Goal: Task Accomplishment & Management: Manage account settings

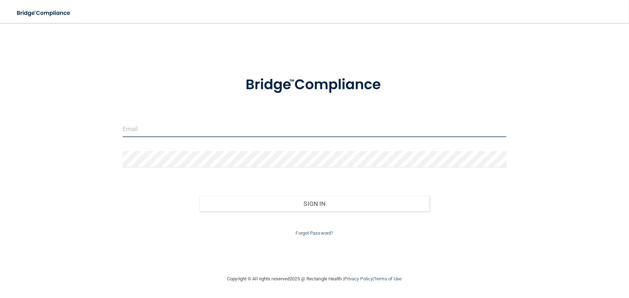
type input "[EMAIL_ADDRESS][DOMAIN_NAME]"
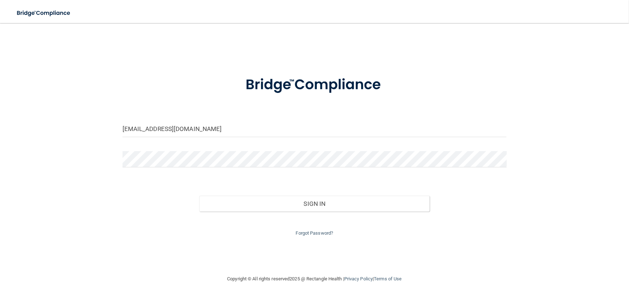
click at [375, 185] on div "Sign In" at bounding box center [314, 197] width 395 height 30
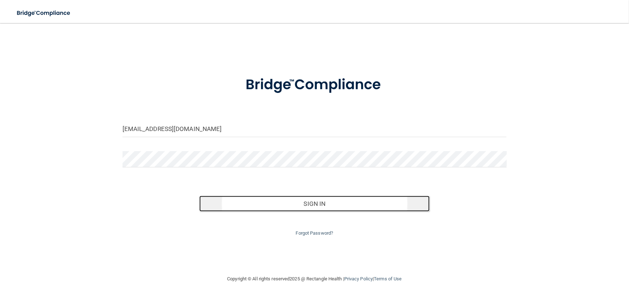
click at [351, 200] on button "Sign In" at bounding box center [314, 204] width 230 height 16
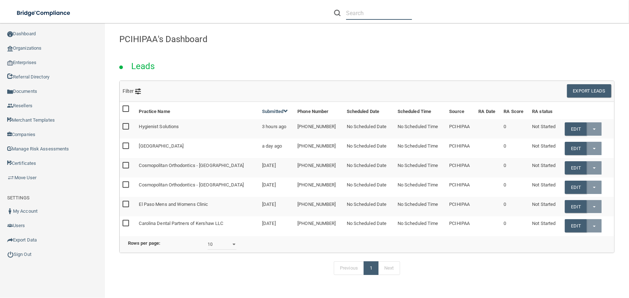
click at [375, 14] on input "text" at bounding box center [379, 12] width 66 height 13
paste input "[PERSON_NAME][EMAIL_ADDRESS][PERSON_NAME][DOMAIN_NAME]"
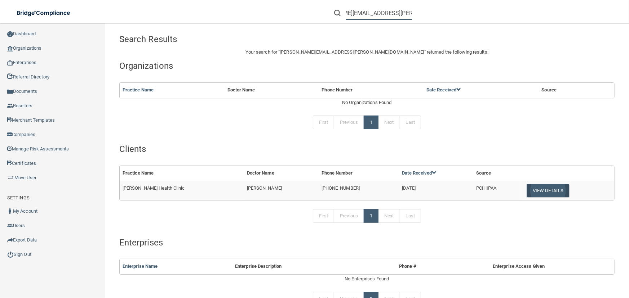
type input "[PERSON_NAME][EMAIL_ADDRESS][PERSON_NAME][DOMAIN_NAME]"
click at [534, 190] on button "View Details" at bounding box center [548, 190] width 43 height 13
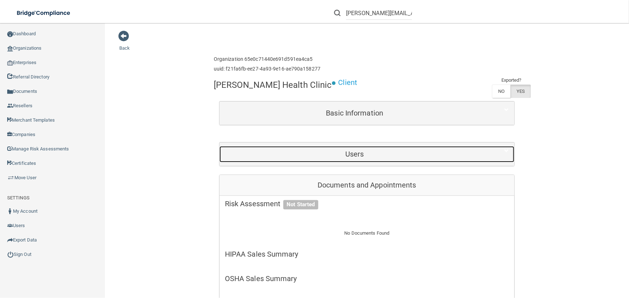
click at [298, 151] on h5 "Users" at bounding box center [355, 154] width 260 height 8
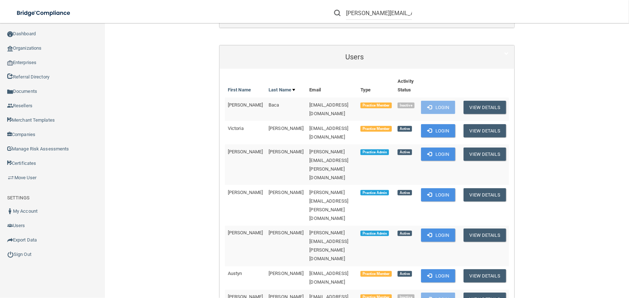
scroll to position [98, 0]
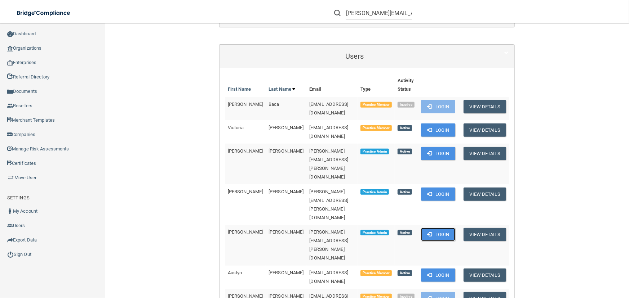
click at [431, 228] on button "Login" at bounding box center [438, 234] width 34 height 13
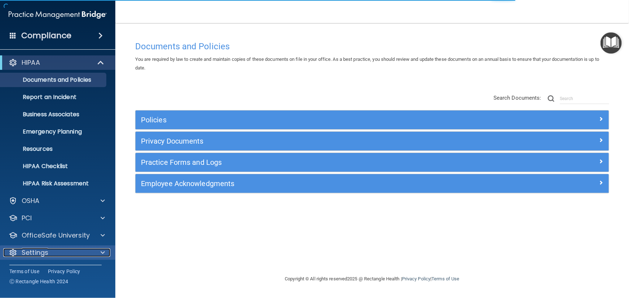
click at [74, 251] on div "Settings" at bounding box center [47, 253] width 89 height 9
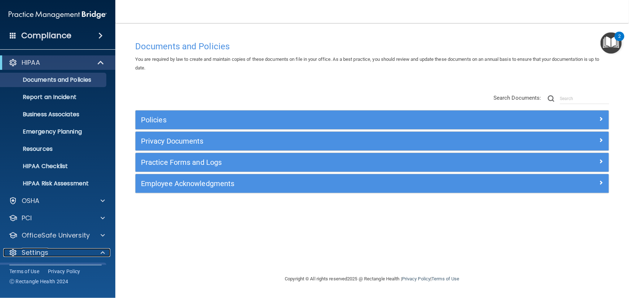
scroll to position [69, 0]
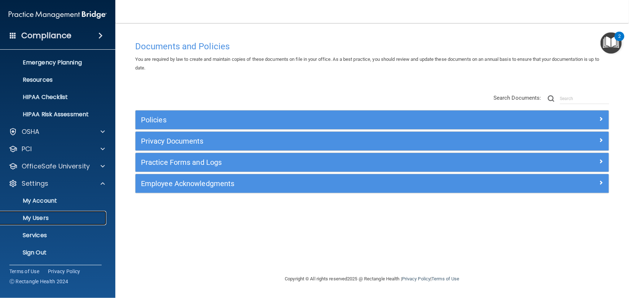
click at [61, 218] on p "My Users" at bounding box center [54, 218] width 98 height 7
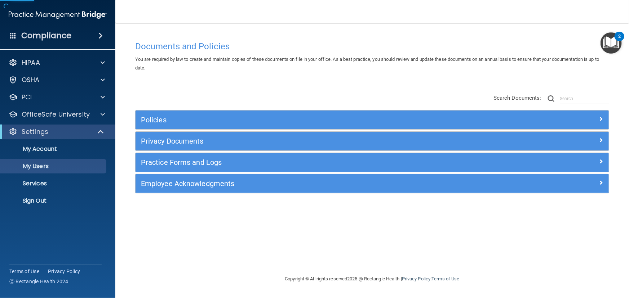
select select "20"
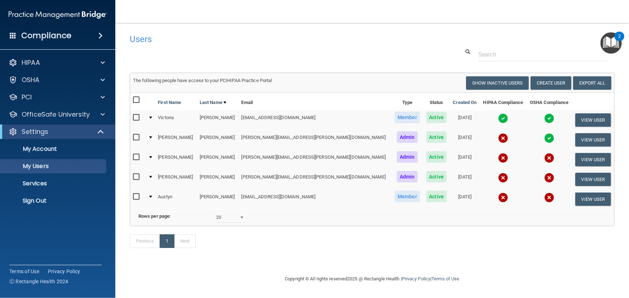
click at [544, 118] on img at bounding box center [549, 119] width 10 height 10
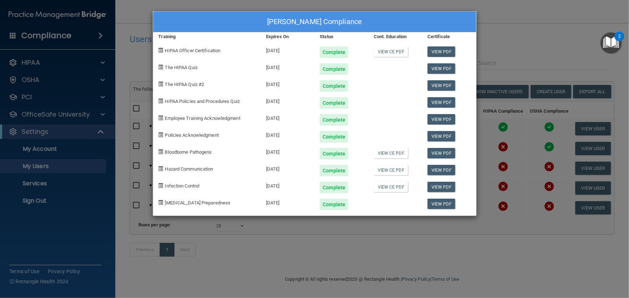
click at [517, 41] on div "[PERSON_NAME] Compliance Training Expires On Status Cont. Education Certificate…" at bounding box center [314, 149] width 629 height 298
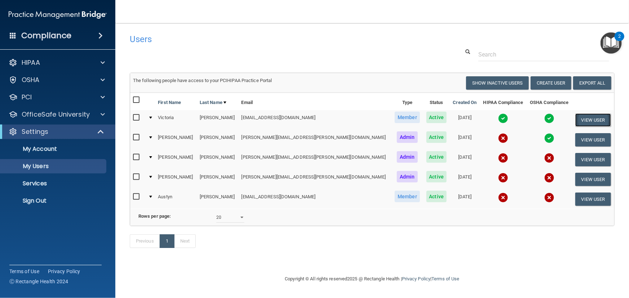
click at [604, 119] on button "View User" at bounding box center [593, 120] width 36 height 13
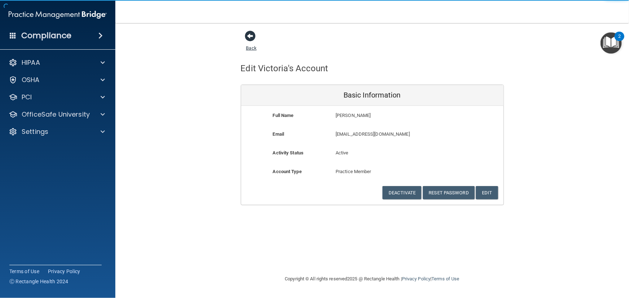
click at [252, 39] on span at bounding box center [250, 36] width 11 height 11
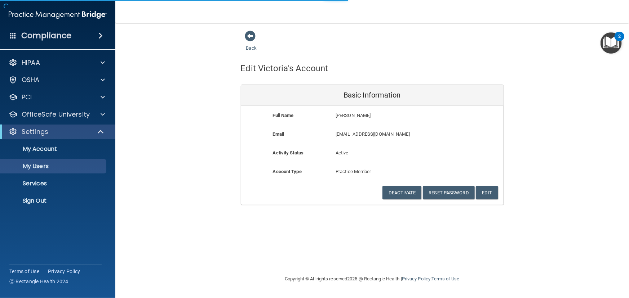
select select "20"
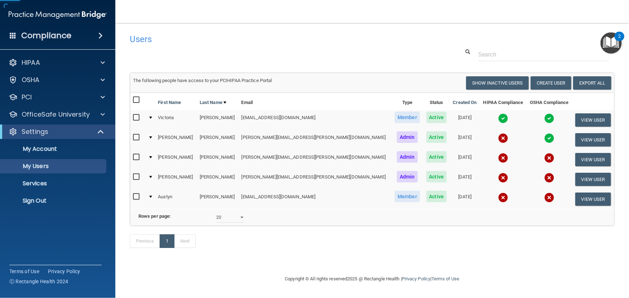
click at [544, 116] on img at bounding box center [549, 119] width 10 height 10
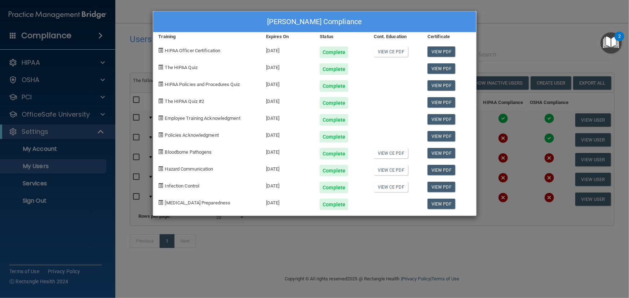
click at [510, 14] on div "[PERSON_NAME] Compliance Training Expires On Status Cont. Education Certificate…" at bounding box center [314, 149] width 629 height 298
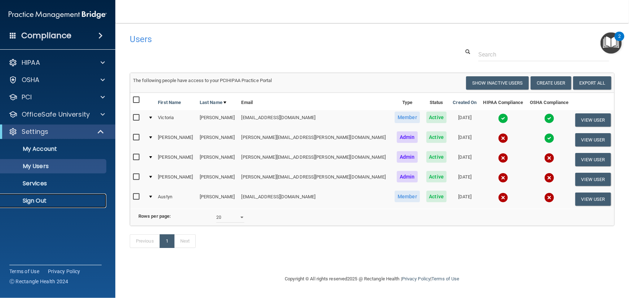
click at [34, 203] on p "Sign Out" at bounding box center [54, 201] width 98 height 7
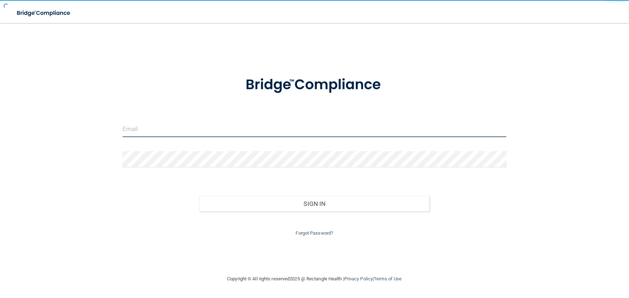
type input "[EMAIL_ADDRESS][DOMAIN_NAME]"
